Goal: Go to known website: Access a specific website the user already knows

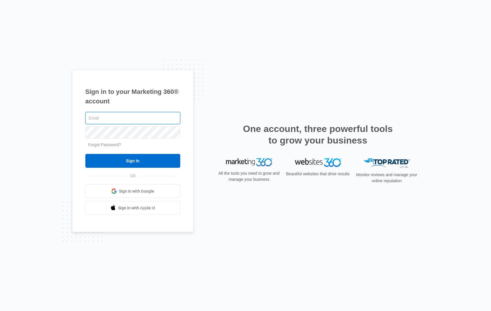
click at [114, 120] on input "text" at bounding box center [132, 118] width 95 height 12
type input "[PERSON_NAME][EMAIL_ADDRESS][PERSON_NAME][DOMAIN_NAME]"
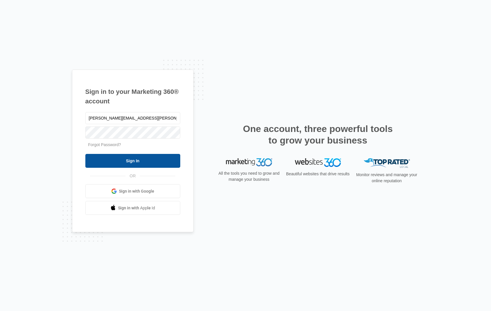
click at [137, 163] on input "Sign In" at bounding box center [132, 161] width 95 height 14
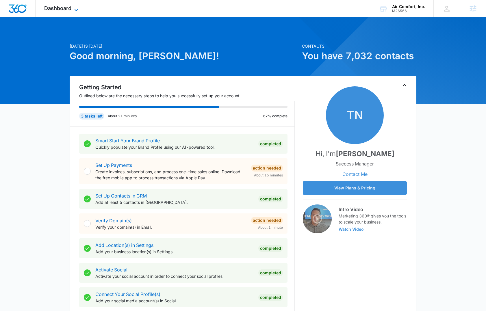
click at [68, 8] on span "Dashboard" at bounding box center [57, 8] width 27 height 6
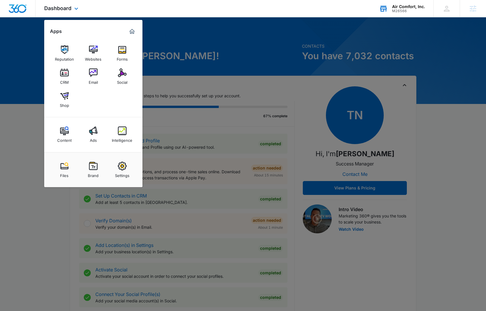
click at [406, 10] on div "M26566" at bounding box center [408, 11] width 33 height 4
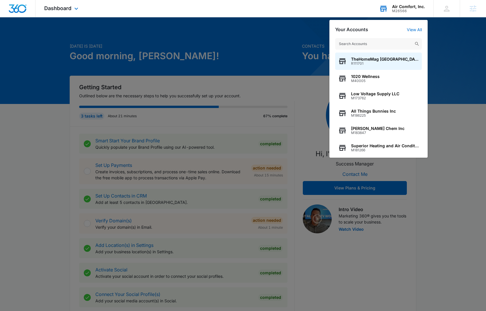
click at [365, 42] on input "text" at bounding box center [378, 44] width 87 height 12
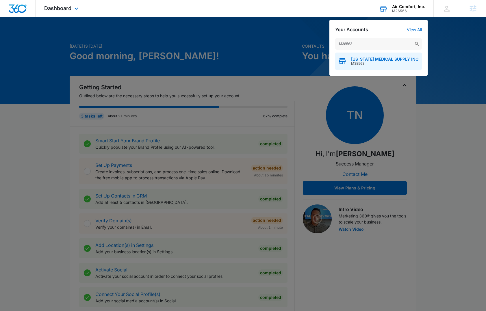
type input "M38563"
click at [361, 59] on span "[US_STATE] MEDICAL SUPPLY INC" at bounding box center [384, 59] width 67 height 5
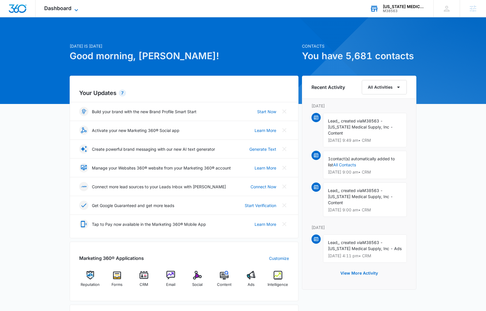
click at [73, 10] on icon at bounding box center [76, 10] width 7 height 7
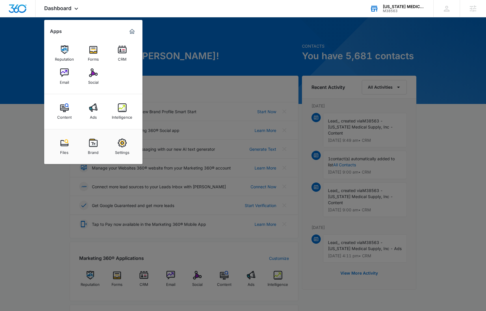
click at [447, 49] on div at bounding box center [243, 155] width 486 height 311
